Goal: Information Seeking & Learning: Learn about a topic

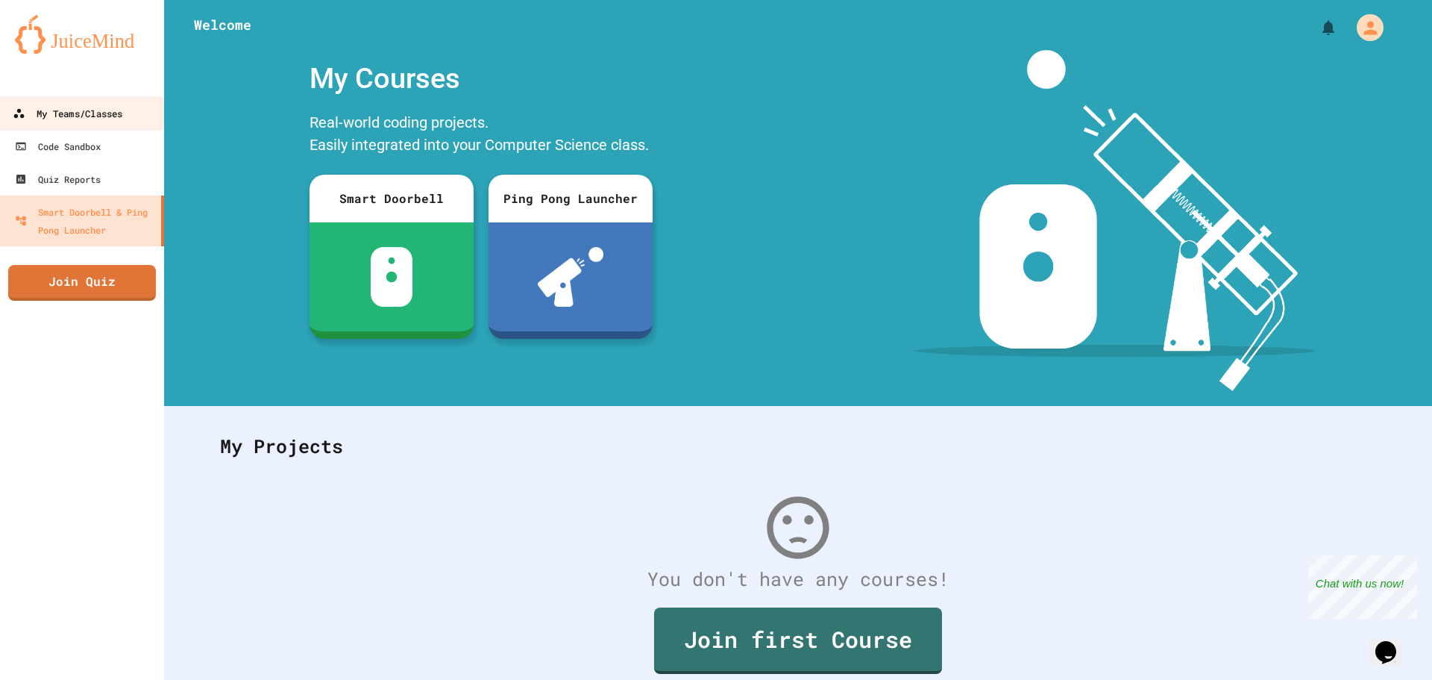
click at [132, 117] on link "My Teams/Classes" at bounding box center [82, 113] width 169 height 34
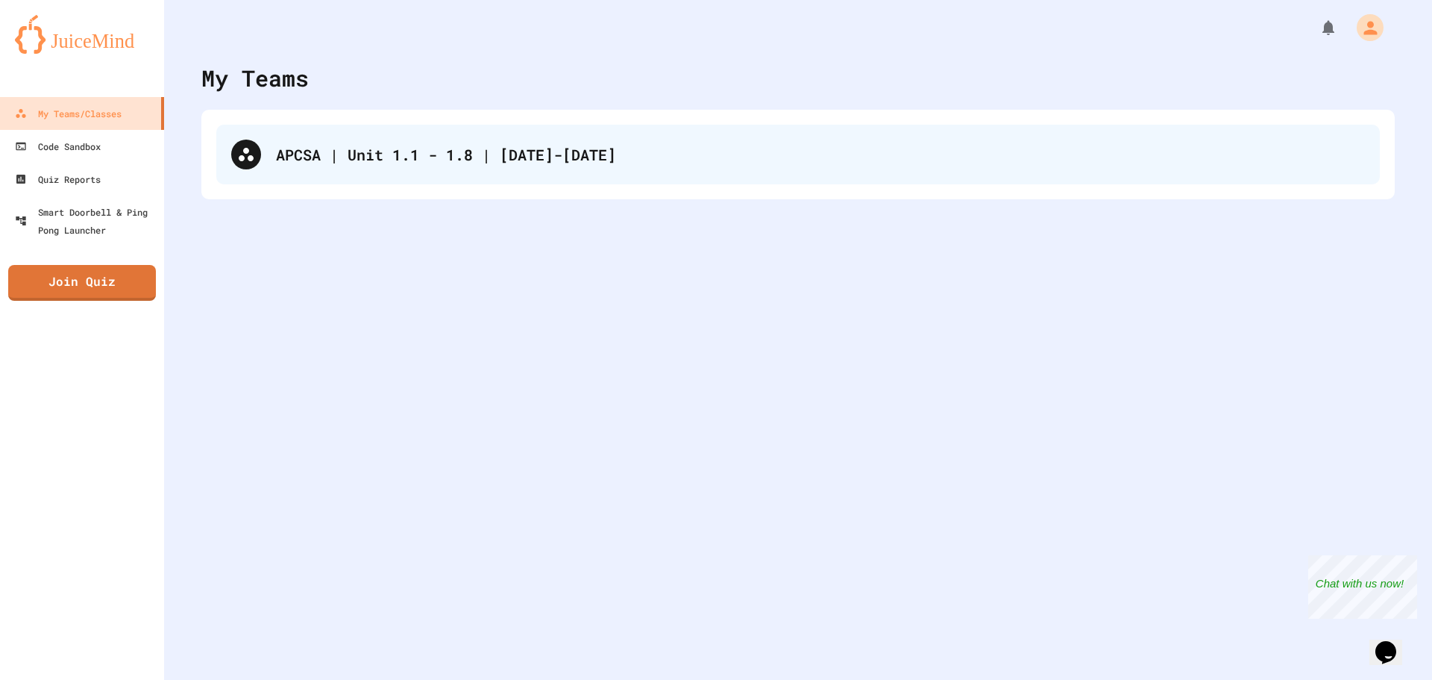
click at [654, 165] on div "APCSA | Unit 1.1 - 1.8 | [DATE]-[DATE]" at bounding box center [798, 155] width 1164 height 60
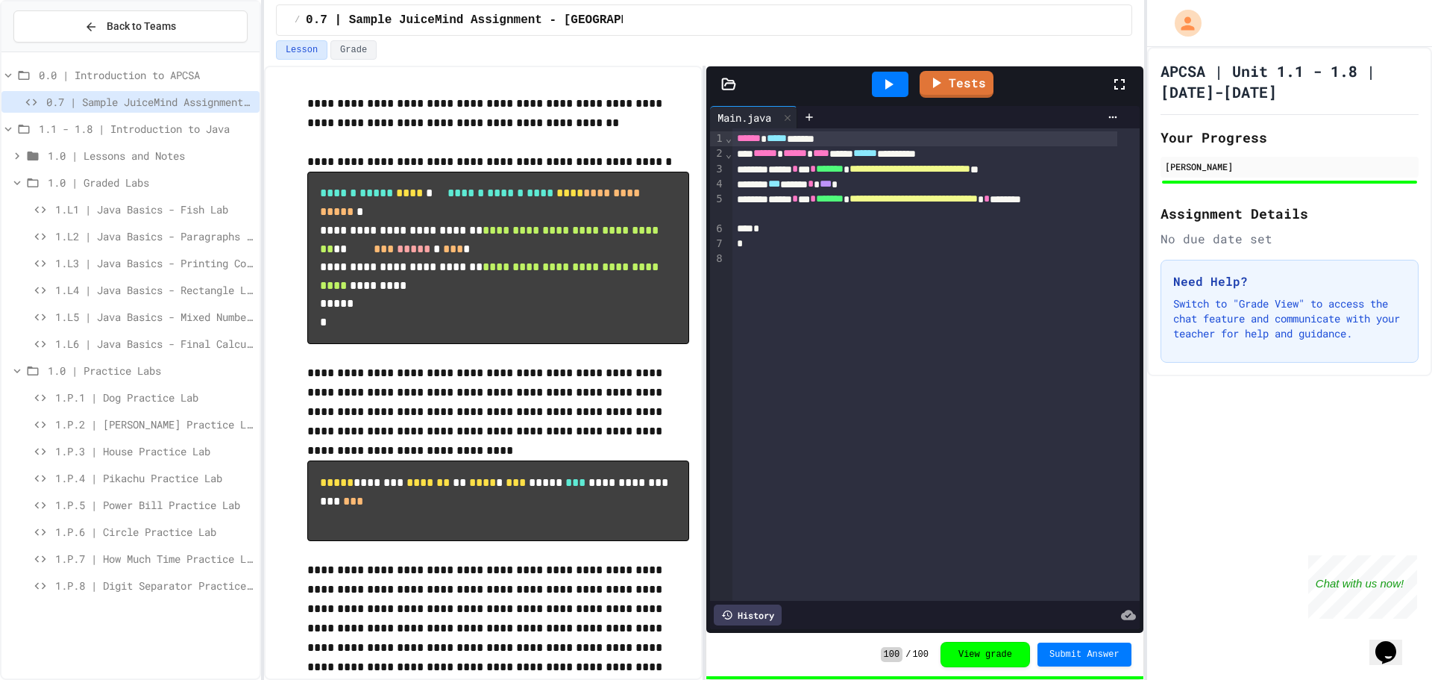
click at [226, 211] on span "1.L1 | Java Basics - Fish Lab" at bounding box center [154, 209] width 198 height 16
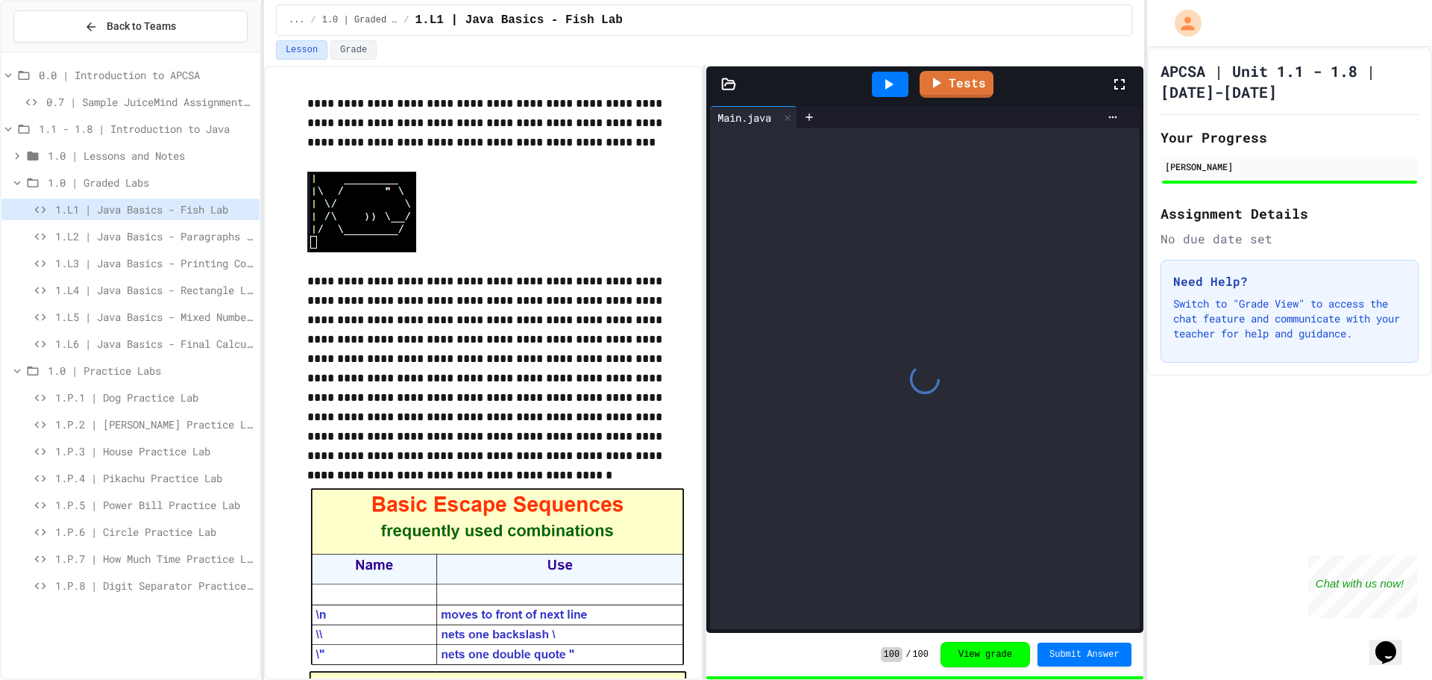
drag, startPoint x: 248, startPoint y: 227, endPoint x: 254, endPoint y: 231, distance: 7.7
click at [254, 231] on div "1.L2 | Java Basics - Paragraphs Lab" at bounding box center [130, 236] width 258 height 22
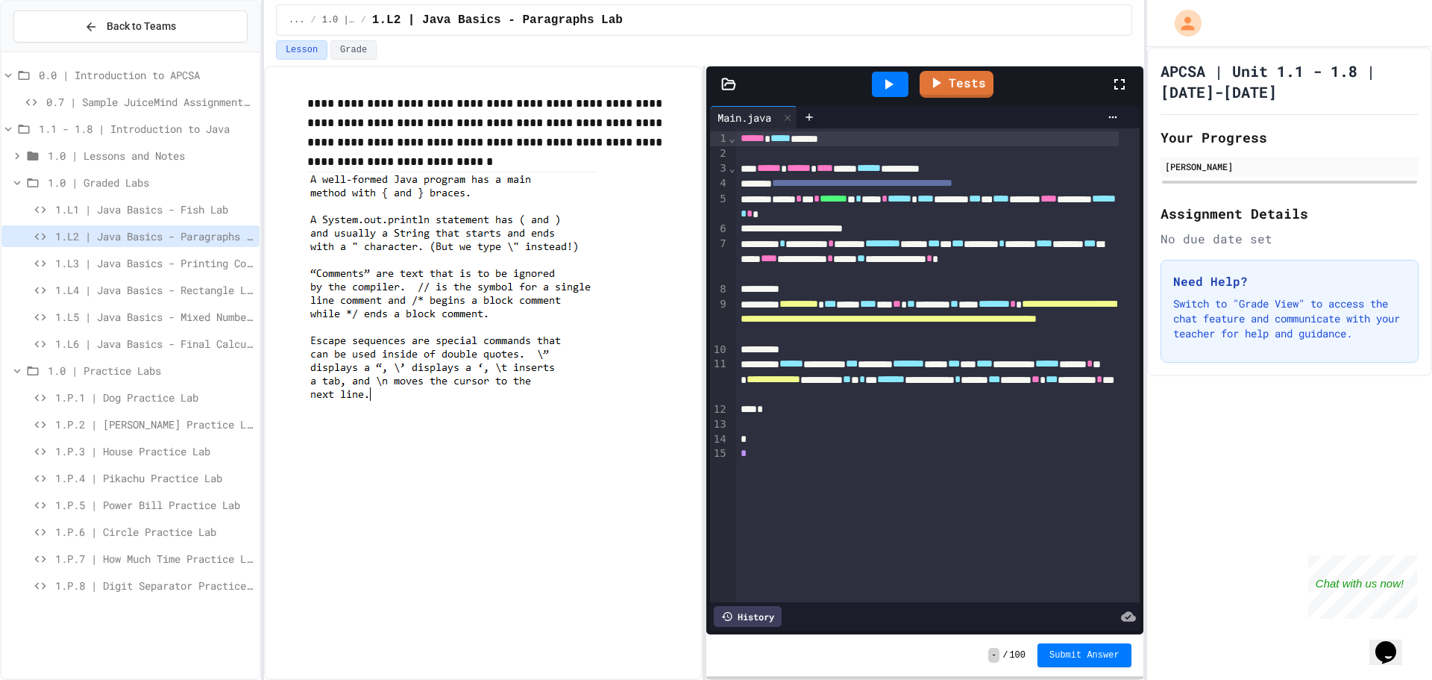
click at [221, 269] on span "1.L3 | Java Basics - Printing Code Lab" at bounding box center [154, 263] width 198 height 16
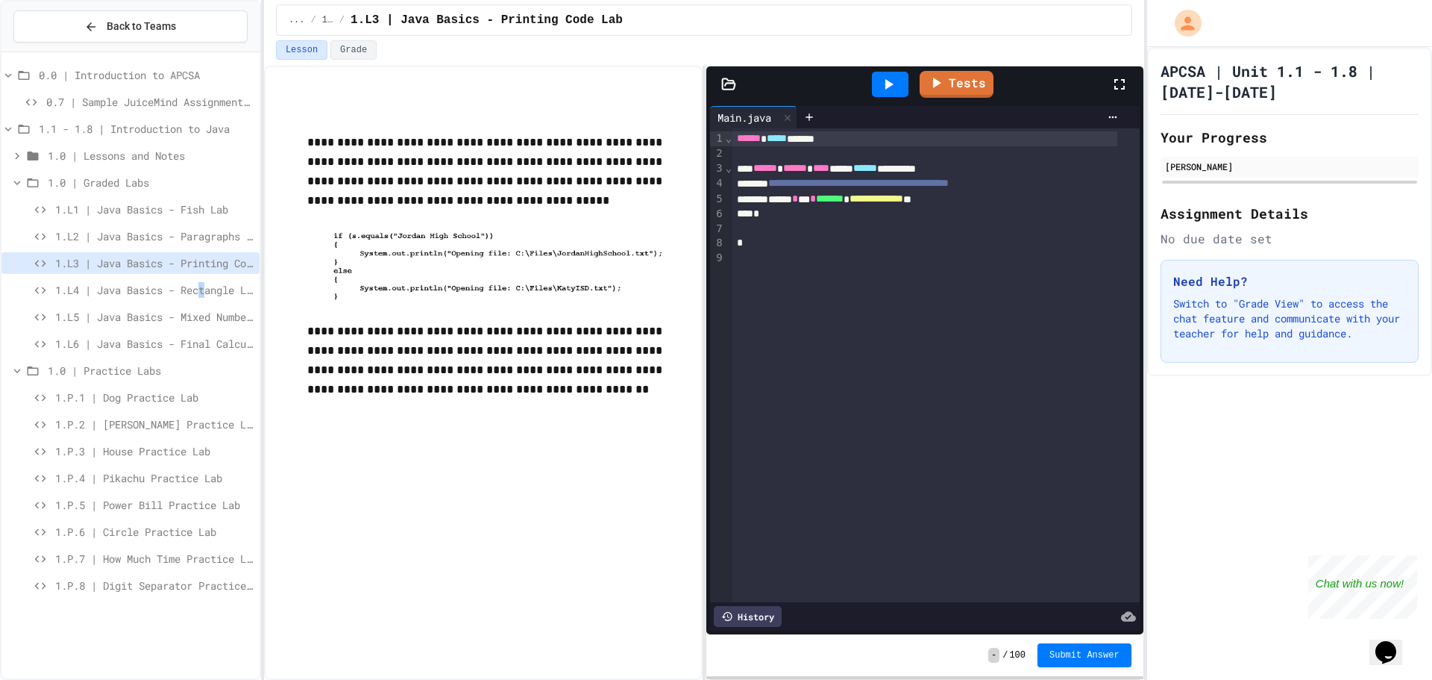
click at [210, 284] on span "1.L4 | Java Basics - Rectangle Lab" at bounding box center [154, 290] width 198 height 16
